Goal: Find specific page/section

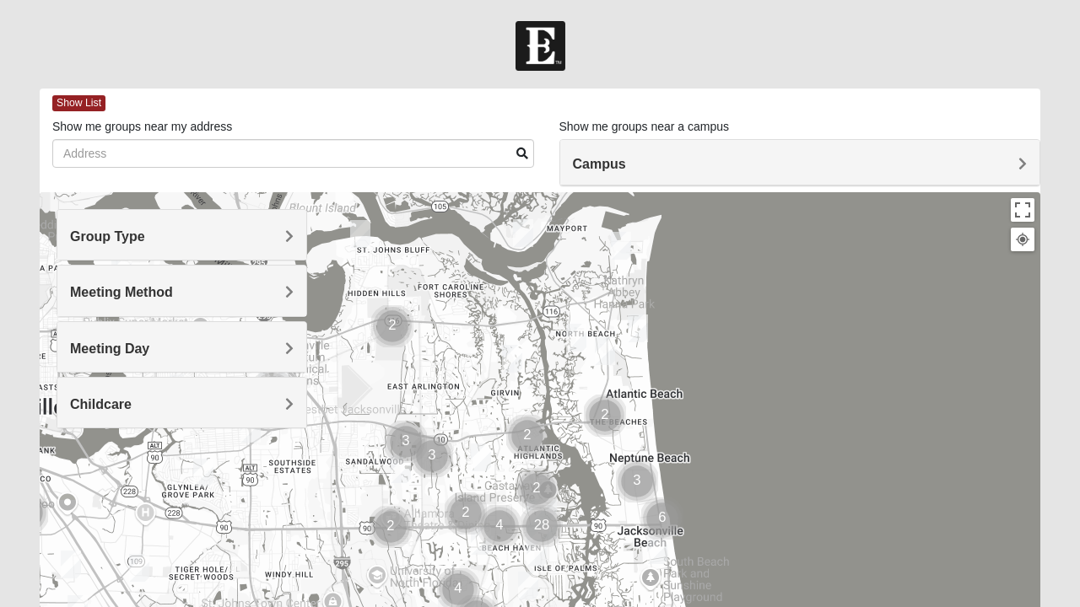
click at [919, 168] on h4 "Campus" at bounding box center [800, 164] width 455 height 16
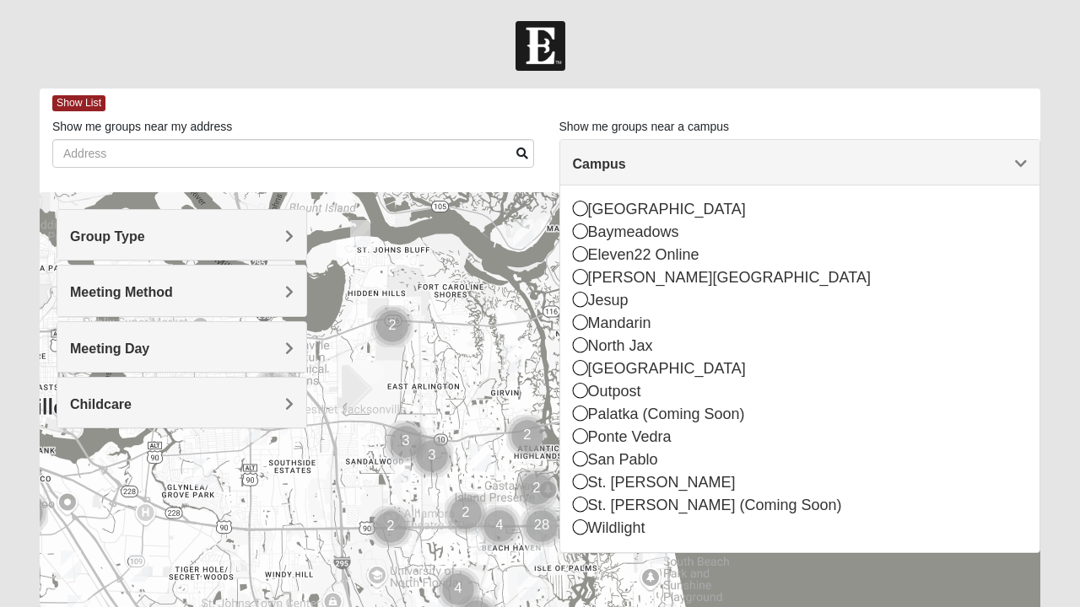
click at [580, 458] on icon at bounding box center [580, 458] width 15 height 15
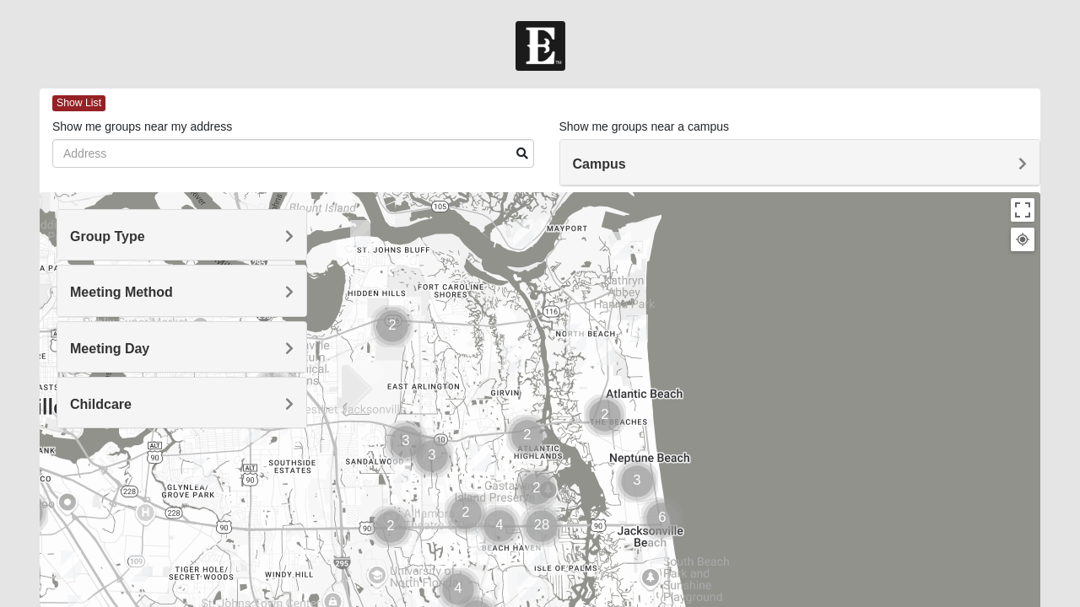
click at [604, 170] on span "Campus" at bounding box center [599, 164] width 53 height 14
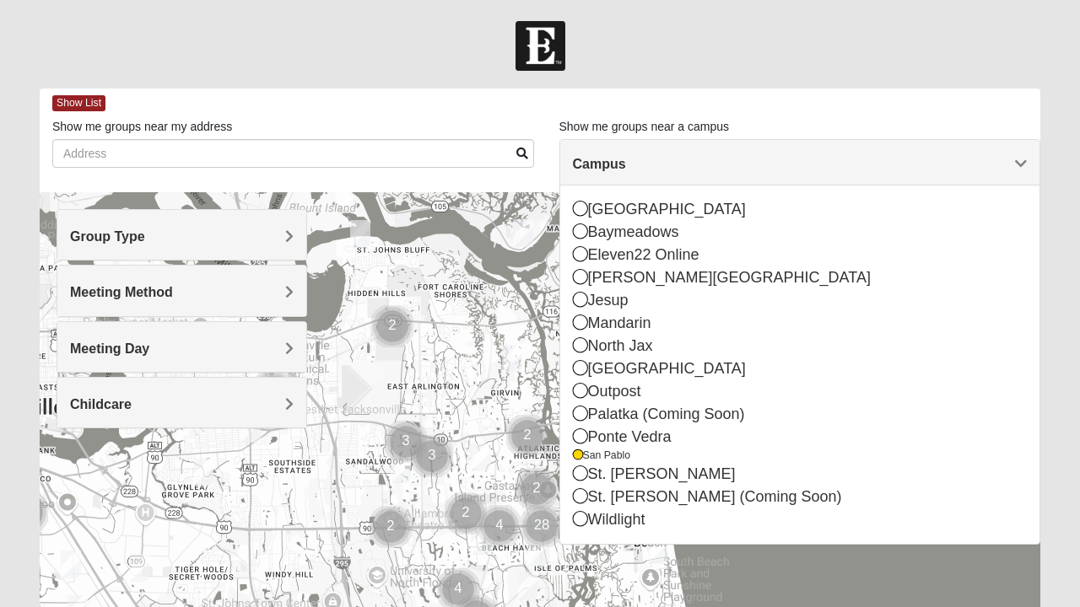
click at [580, 450] on icon at bounding box center [578, 455] width 10 height 10
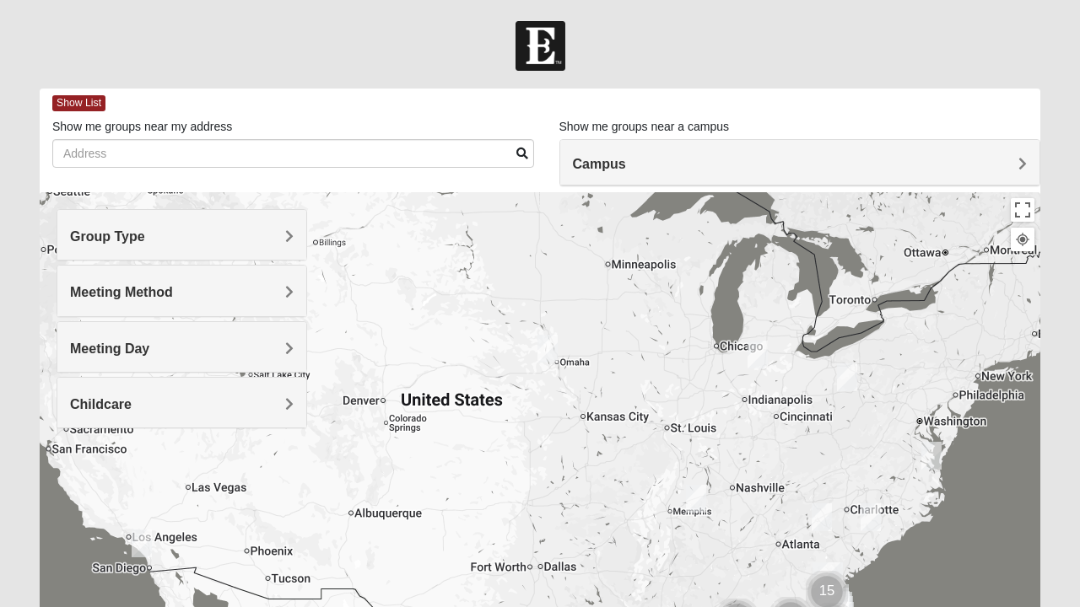
click at [177, 343] on h4 "Meeting Day" at bounding box center [182, 349] width 224 height 16
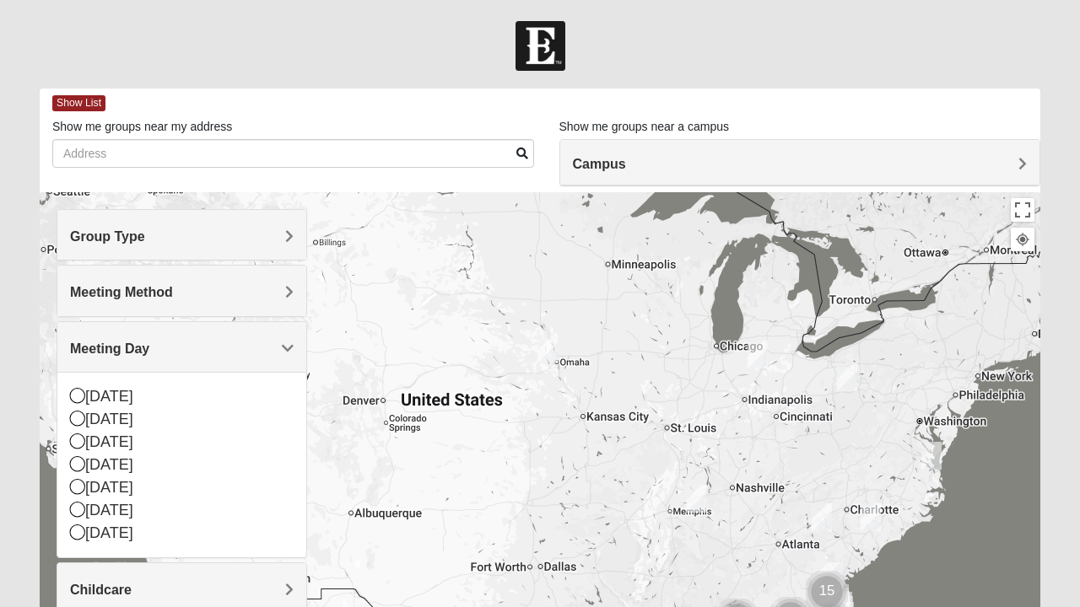
click at [79, 436] on icon at bounding box center [77, 441] width 15 height 15
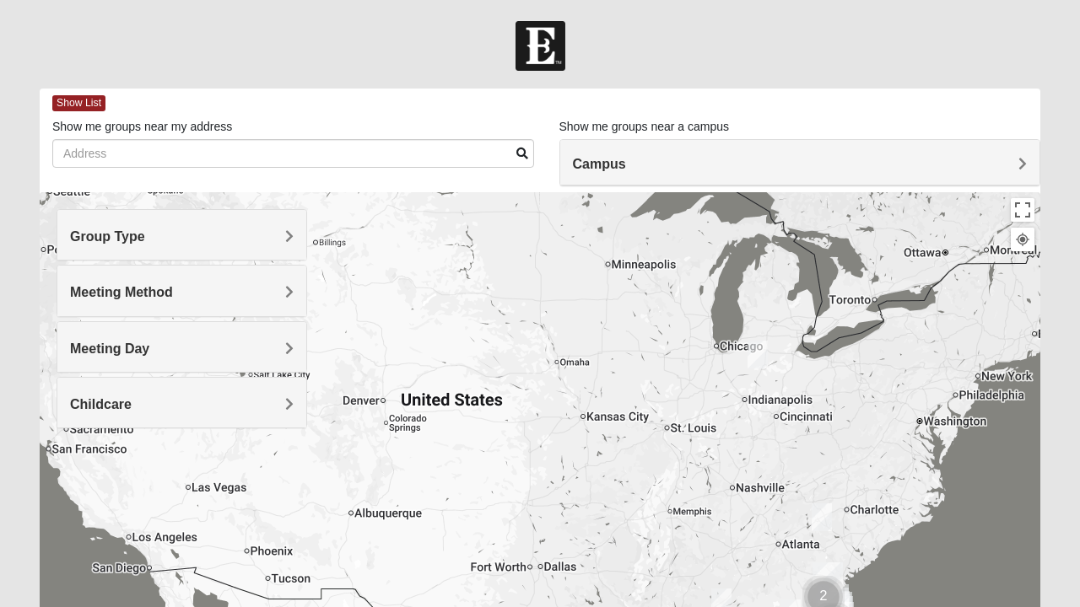
click at [142, 240] on span "Group Type" at bounding box center [107, 236] width 75 height 14
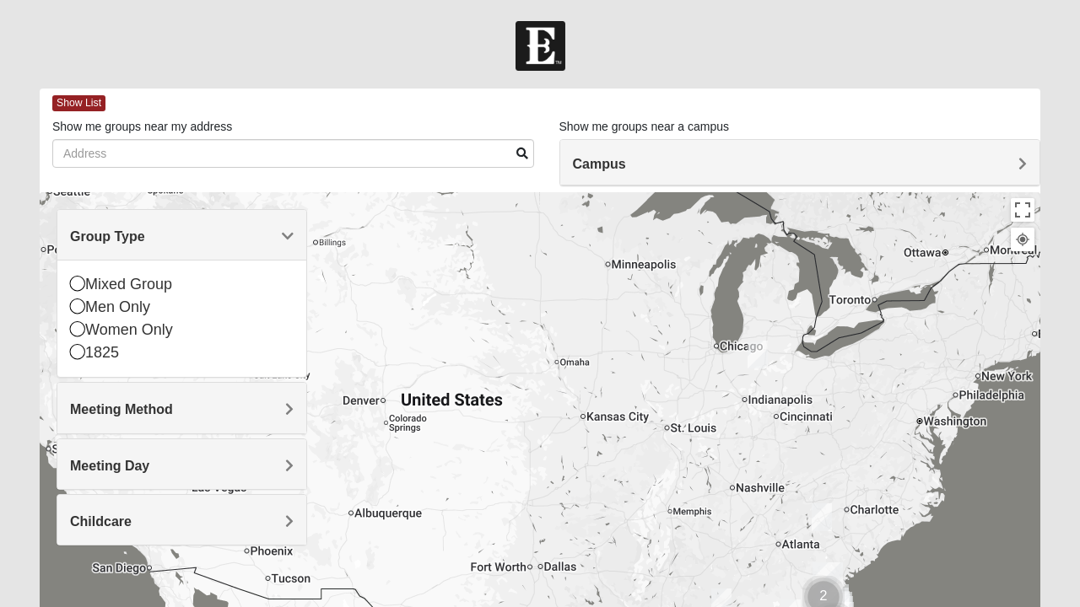
click at [88, 328] on div "Women Only" at bounding box center [182, 330] width 224 height 23
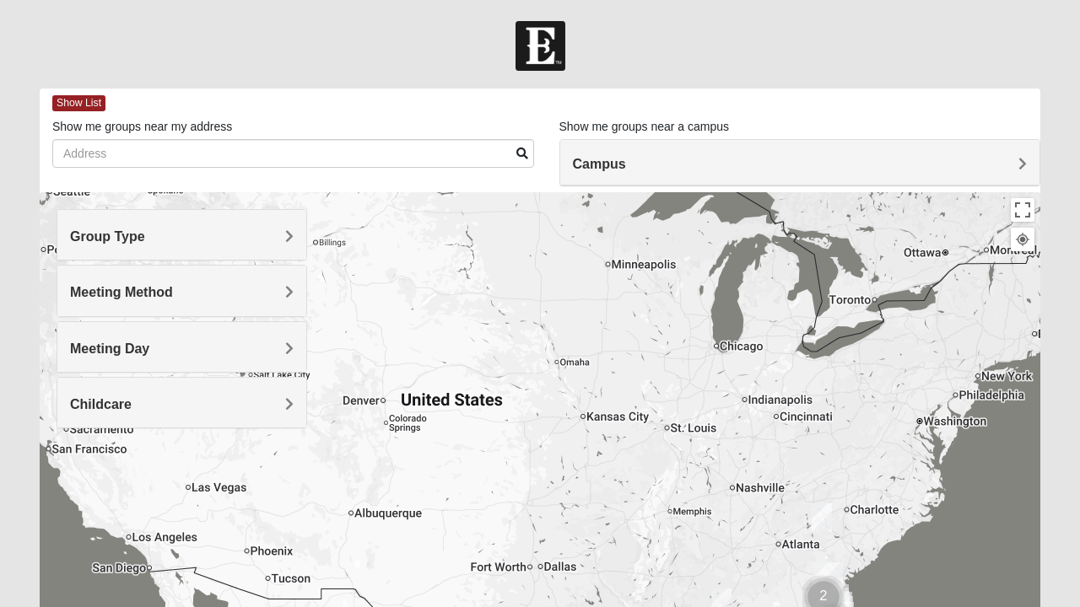
click at [198, 294] on h4 "Meeting Method" at bounding box center [182, 292] width 224 height 16
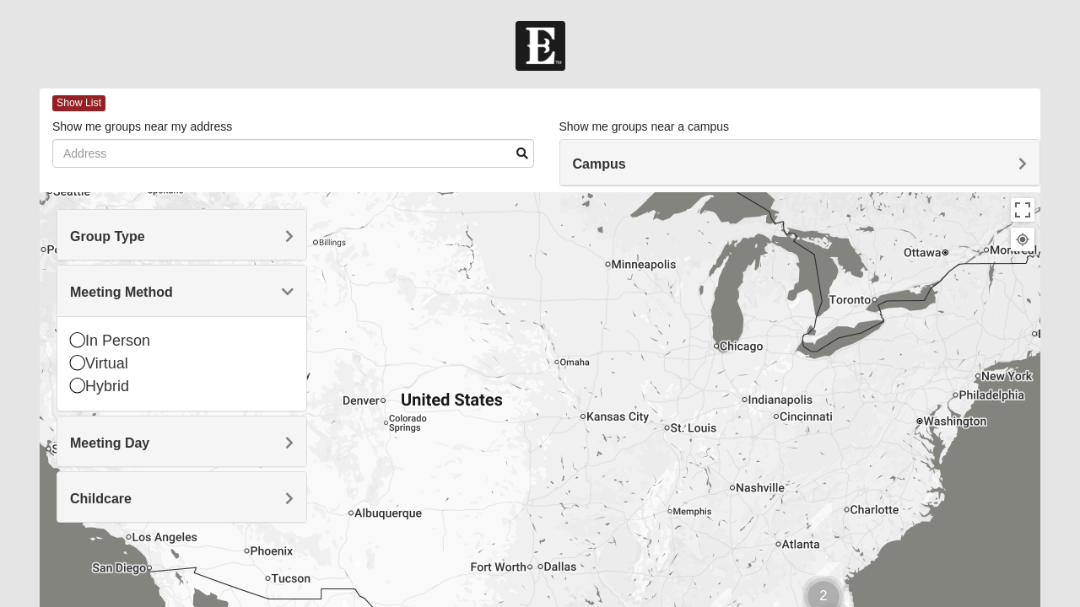
click at [76, 334] on icon at bounding box center [77, 339] width 15 height 15
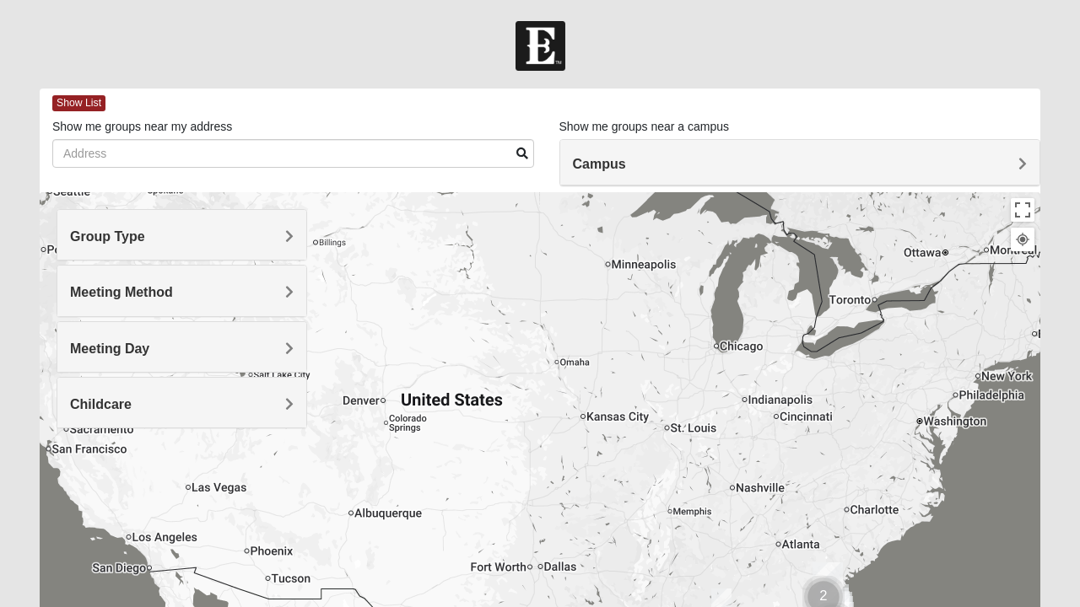
click at [182, 399] on h4 "Childcare" at bounding box center [182, 404] width 224 height 16
click at [74, 474] on icon at bounding box center [77, 474] width 15 height 15
click at [268, 477] on div at bounding box center [540, 529] width 1001 height 675
click at [634, 336] on div at bounding box center [540, 529] width 1001 height 675
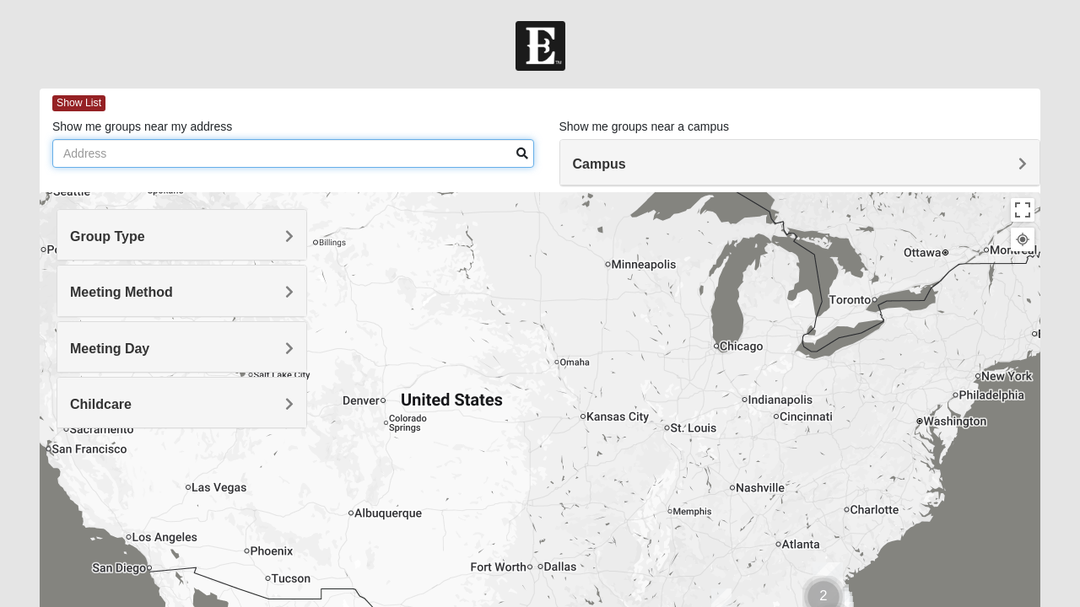
click at [148, 157] on input "Show me groups near my address" at bounding box center [293, 153] width 482 height 29
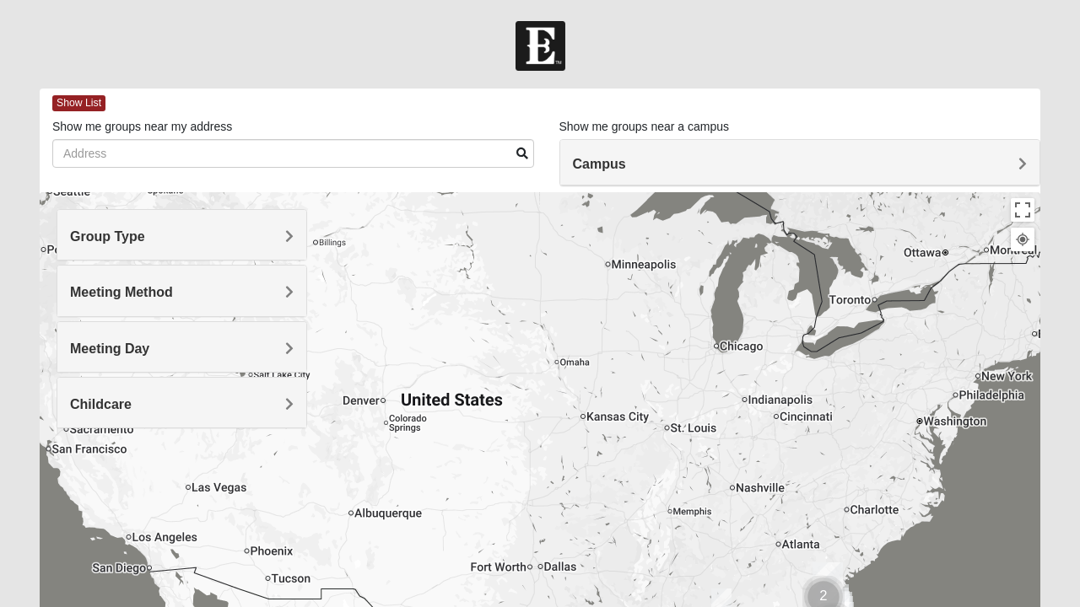
click at [399, 284] on div at bounding box center [540, 529] width 1001 height 675
click at [368, 283] on div at bounding box center [540, 529] width 1001 height 675
click at [343, 391] on div at bounding box center [540, 529] width 1001 height 675
click at [994, 161] on h4 "Campus" at bounding box center [800, 164] width 455 height 16
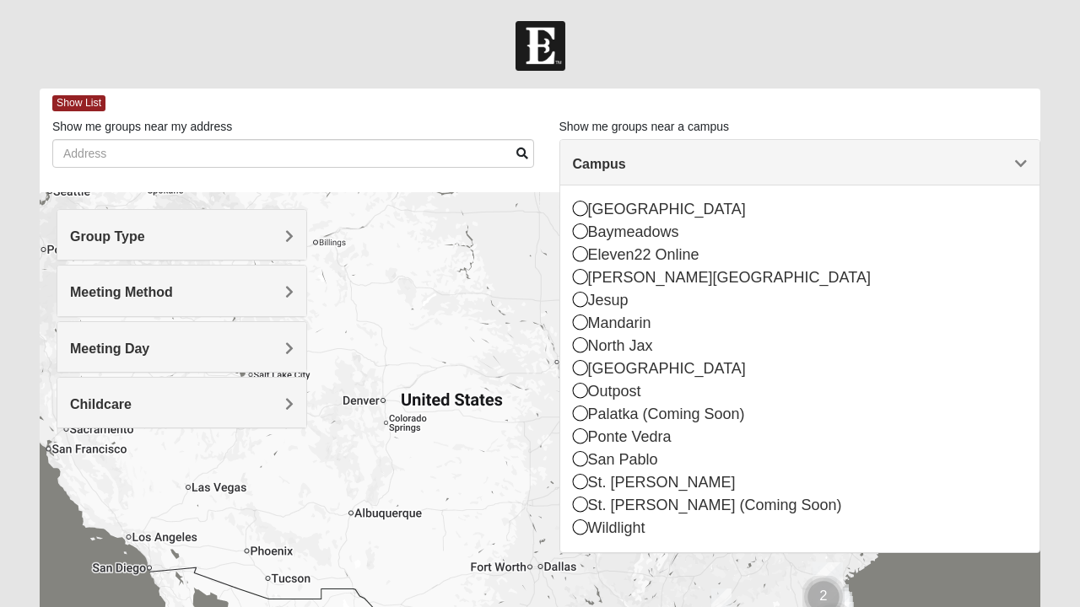
click at [577, 461] on icon at bounding box center [580, 458] width 15 height 15
